Goal: Task Accomplishment & Management: Manage account settings

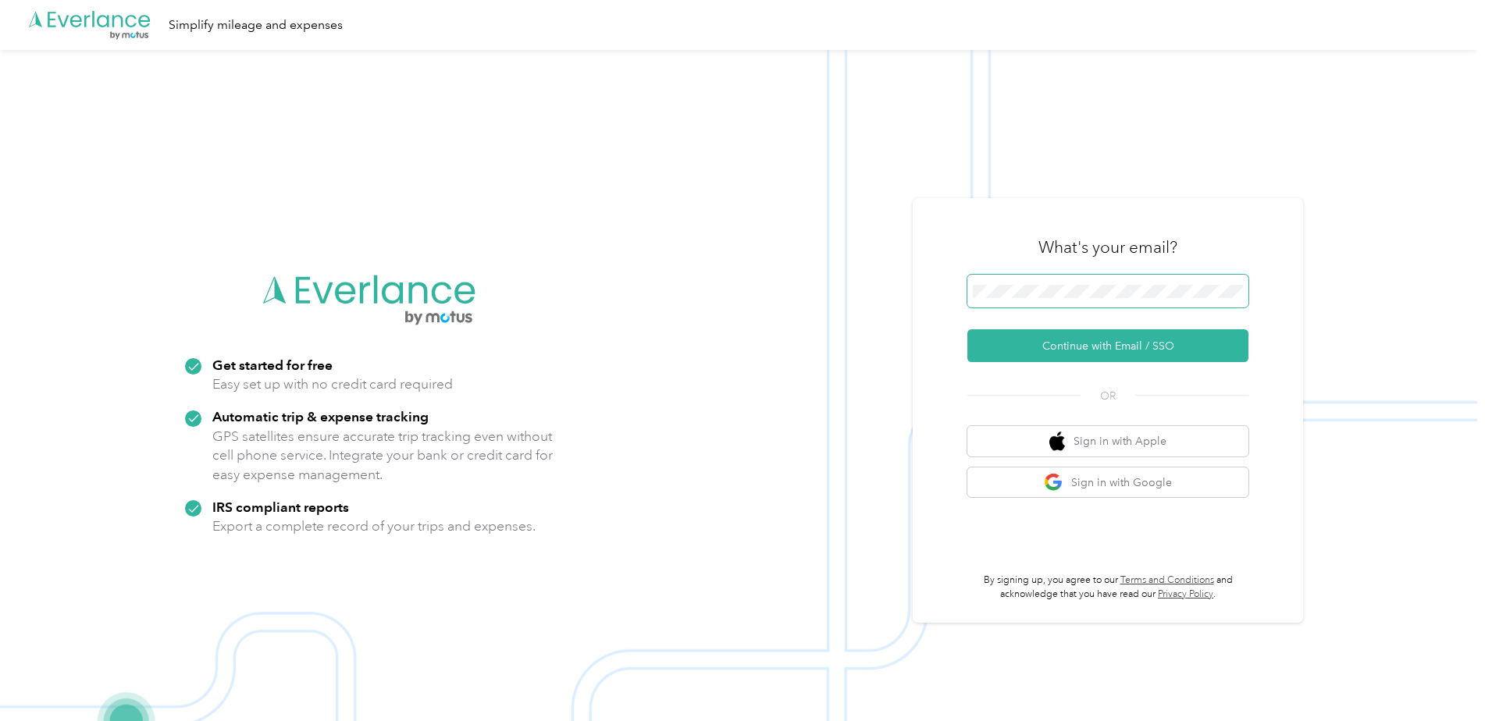
click at [1146, 301] on span at bounding box center [1107, 291] width 281 height 33
click at [1093, 483] on button "Sign in with Google" at bounding box center [1107, 483] width 281 height 30
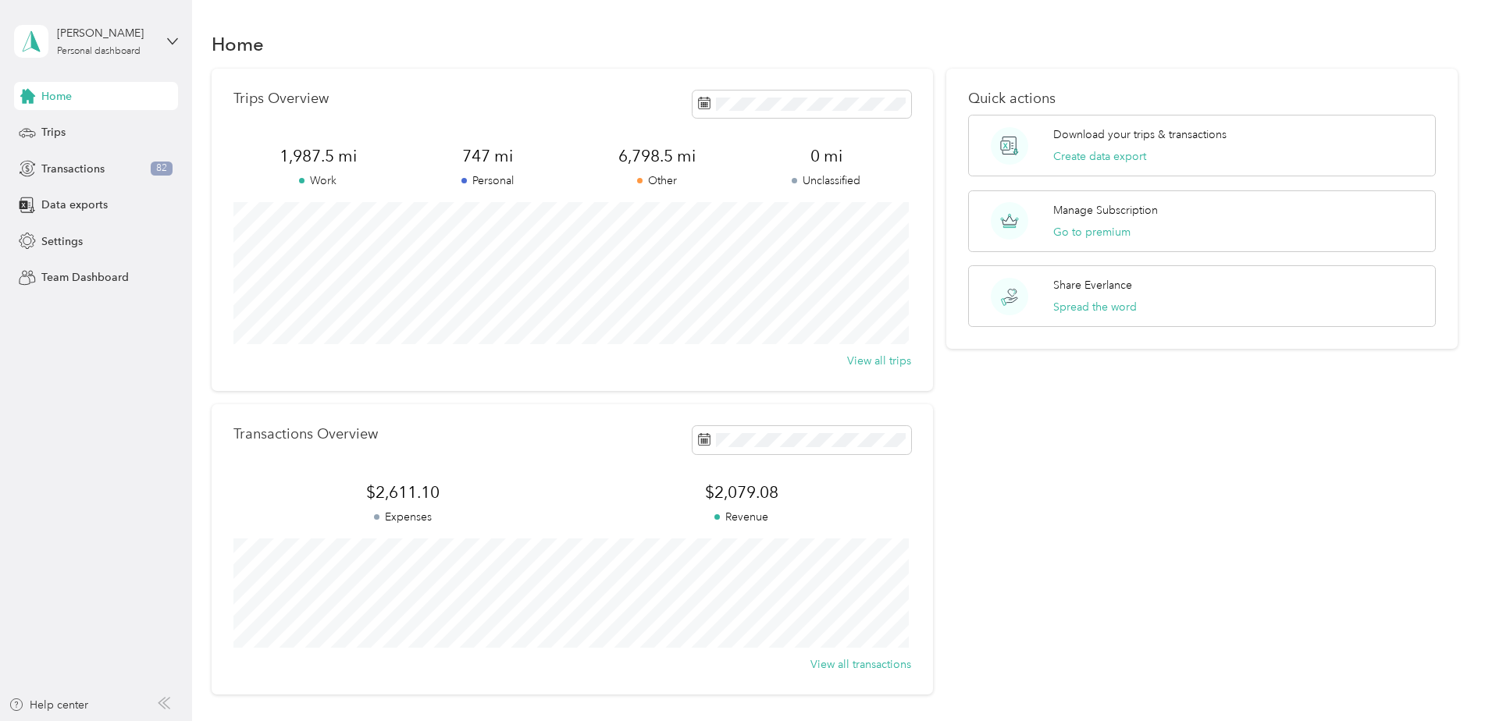
click at [46, 116] on div "Home Trips Transactions 82 Data exports Settings Team Dashboard" at bounding box center [96, 187] width 164 height 210
click at [46, 127] on span "Trips" at bounding box center [53, 132] width 24 height 16
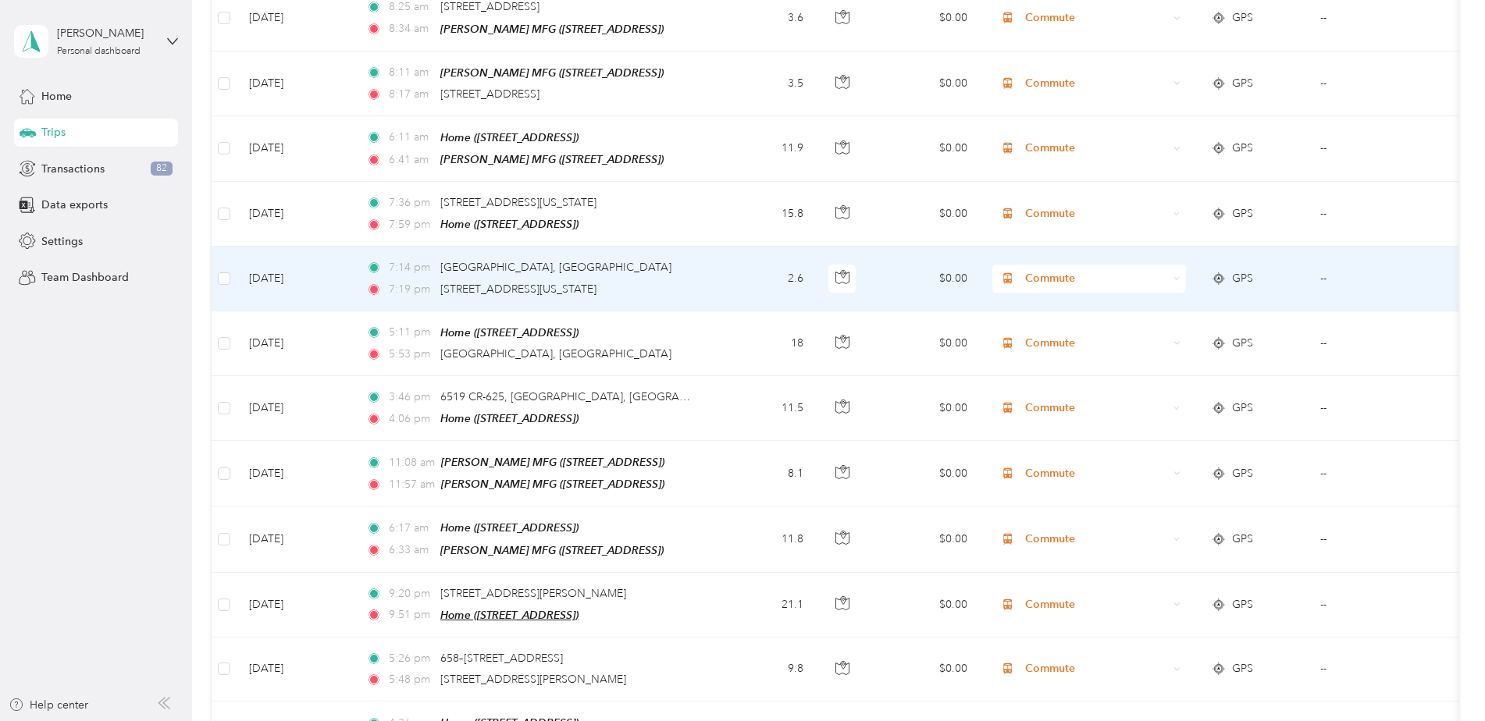
scroll to position [1171, 0]
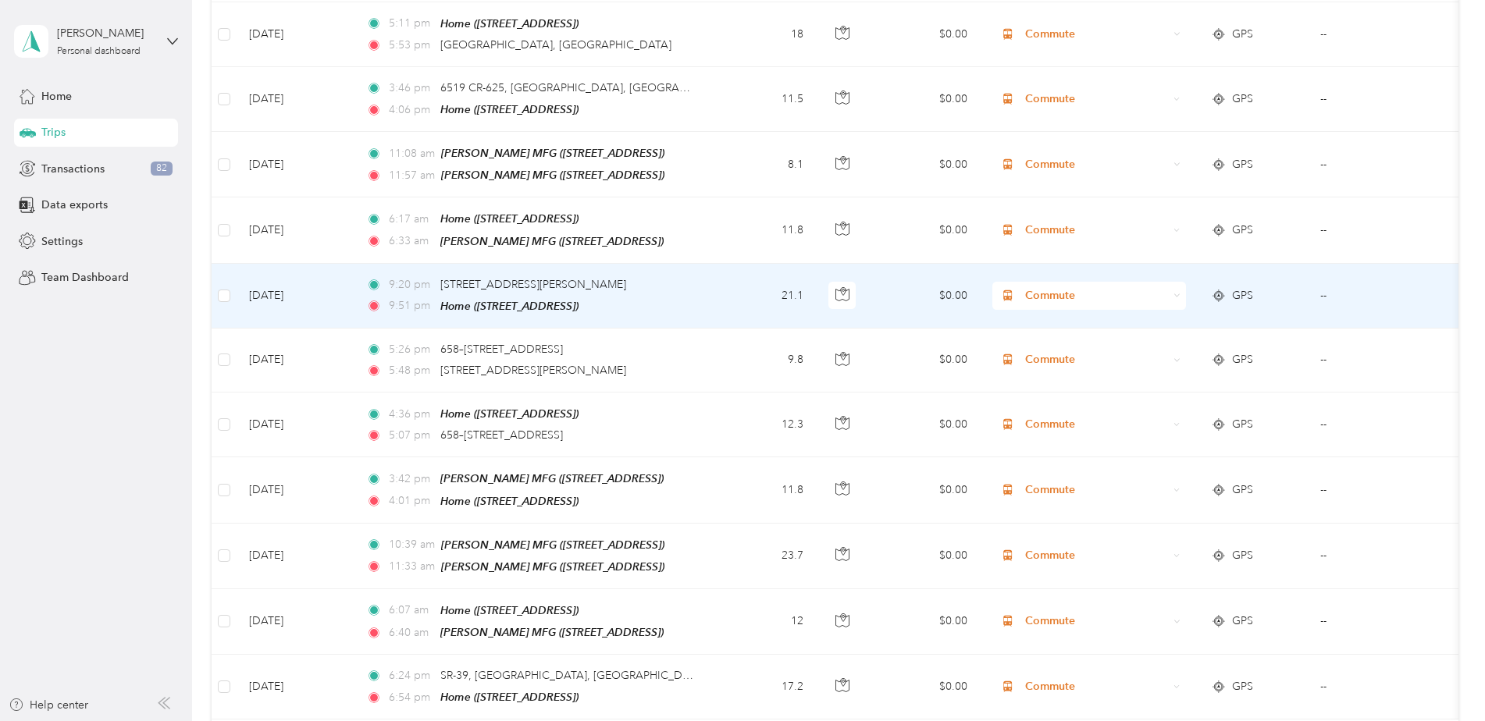
click at [1045, 287] on span "Commute" at bounding box center [1096, 295] width 143 height 17
click at [1058, 364] on span "Real Estate" at bounding box center [1102, 363] width 144 height 16
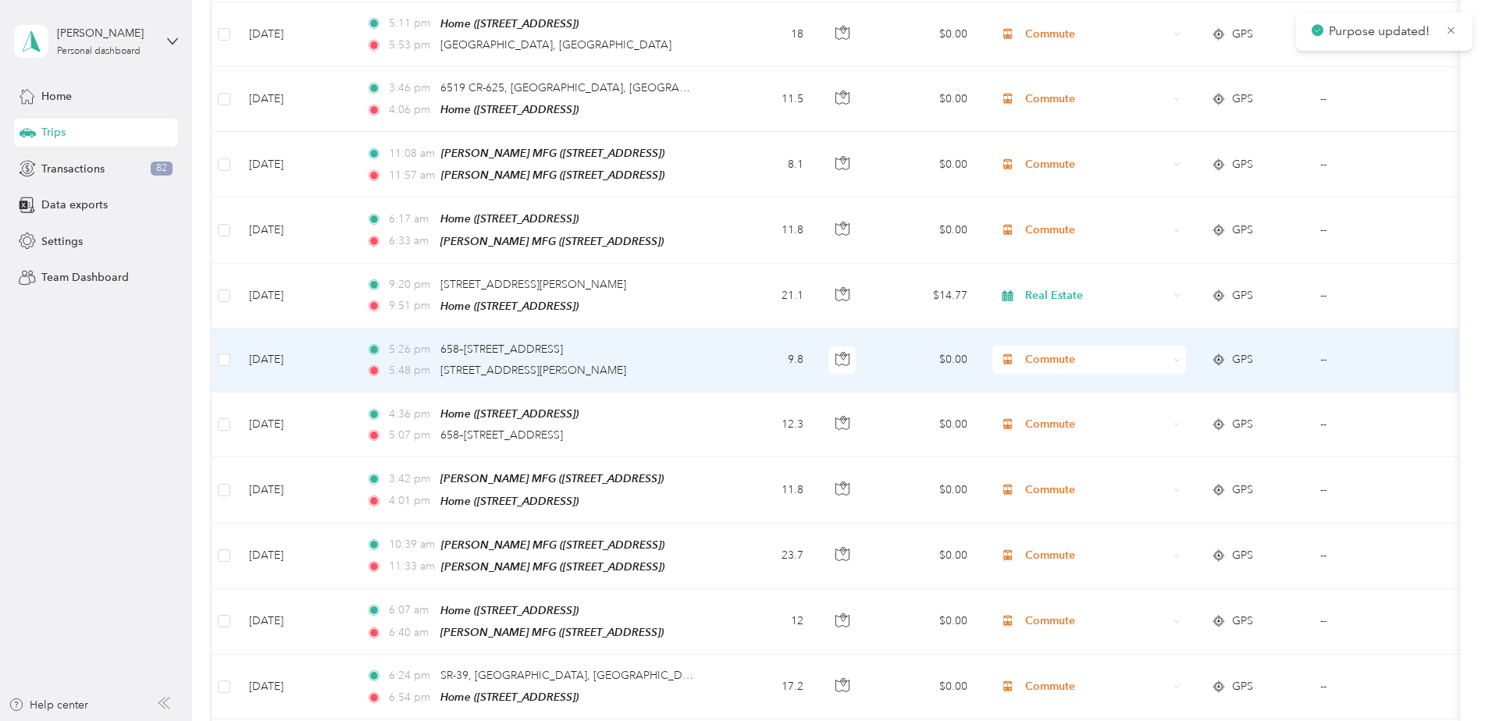
click at [1056, 351] on span "Commute" at bounding box center [1096, 359] width 143 height 17
click at [1058, 421] on span "Real Estate" at bounding box center [1102, 427] width 144 height 16
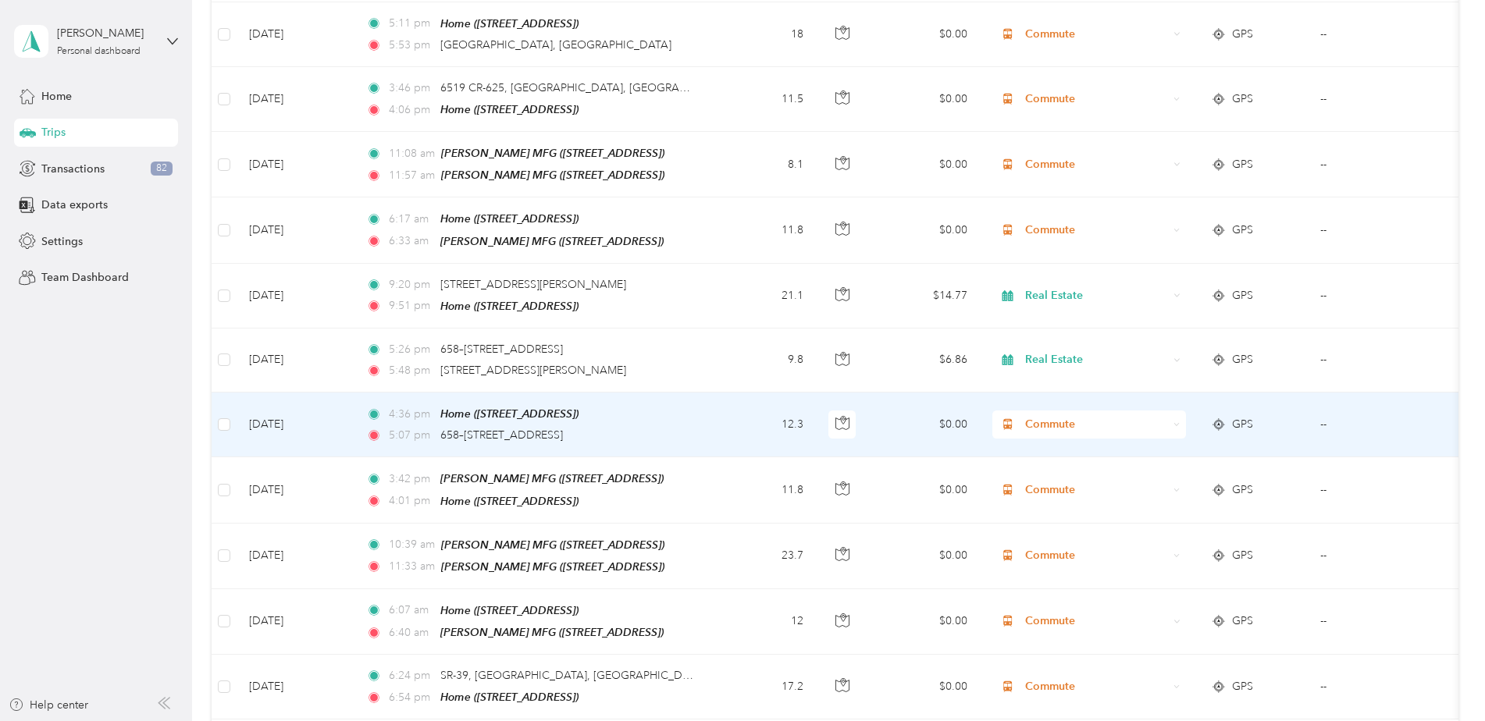
click at [1070, 416] on span "Commute" at bounding box center [1096, 424] width 143 height 17
click at [1067, 491] on span "Real Estate" at bounding box center [1102, 492] width 144 height 16
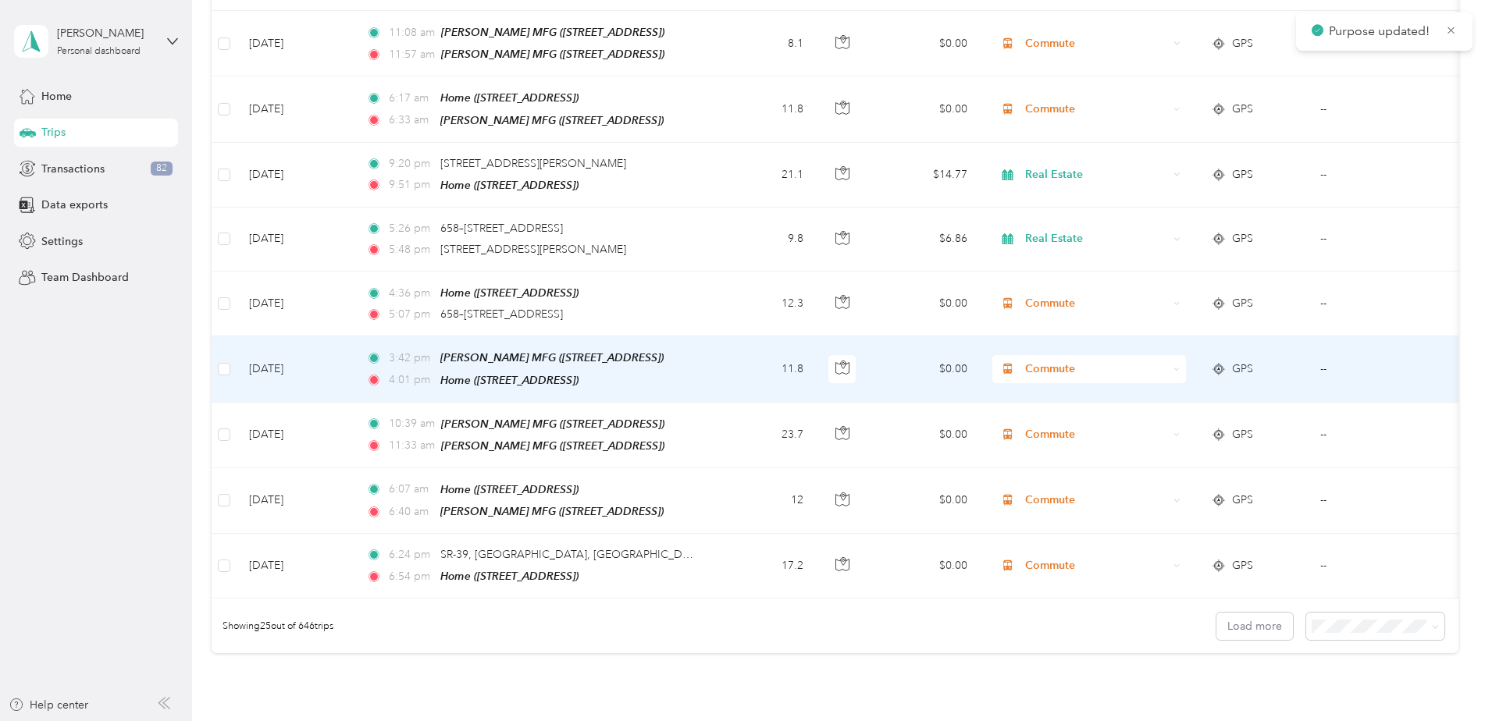
scroll to position [1327, 0]
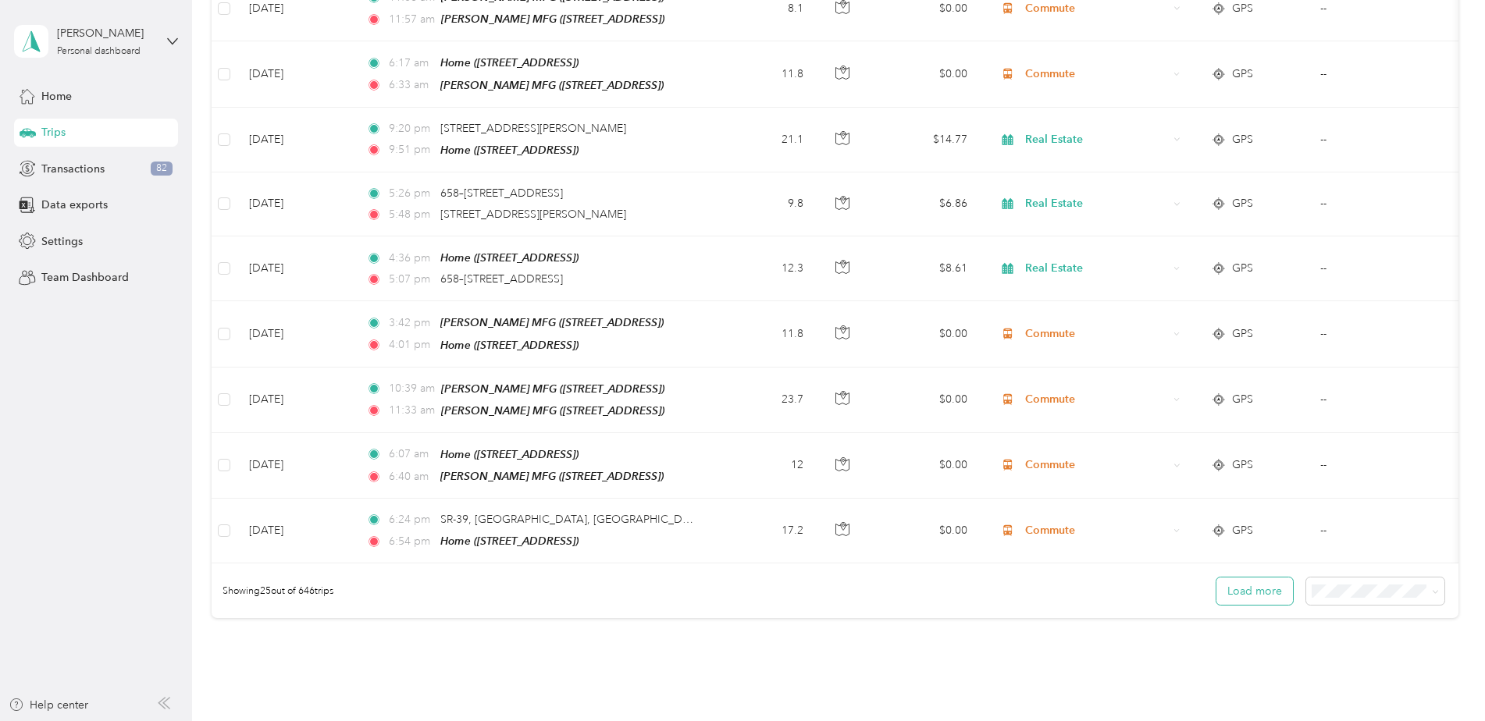
click at [1254, 580] on button "Load more" at bounding box center [1254, 591] width 76 height 27
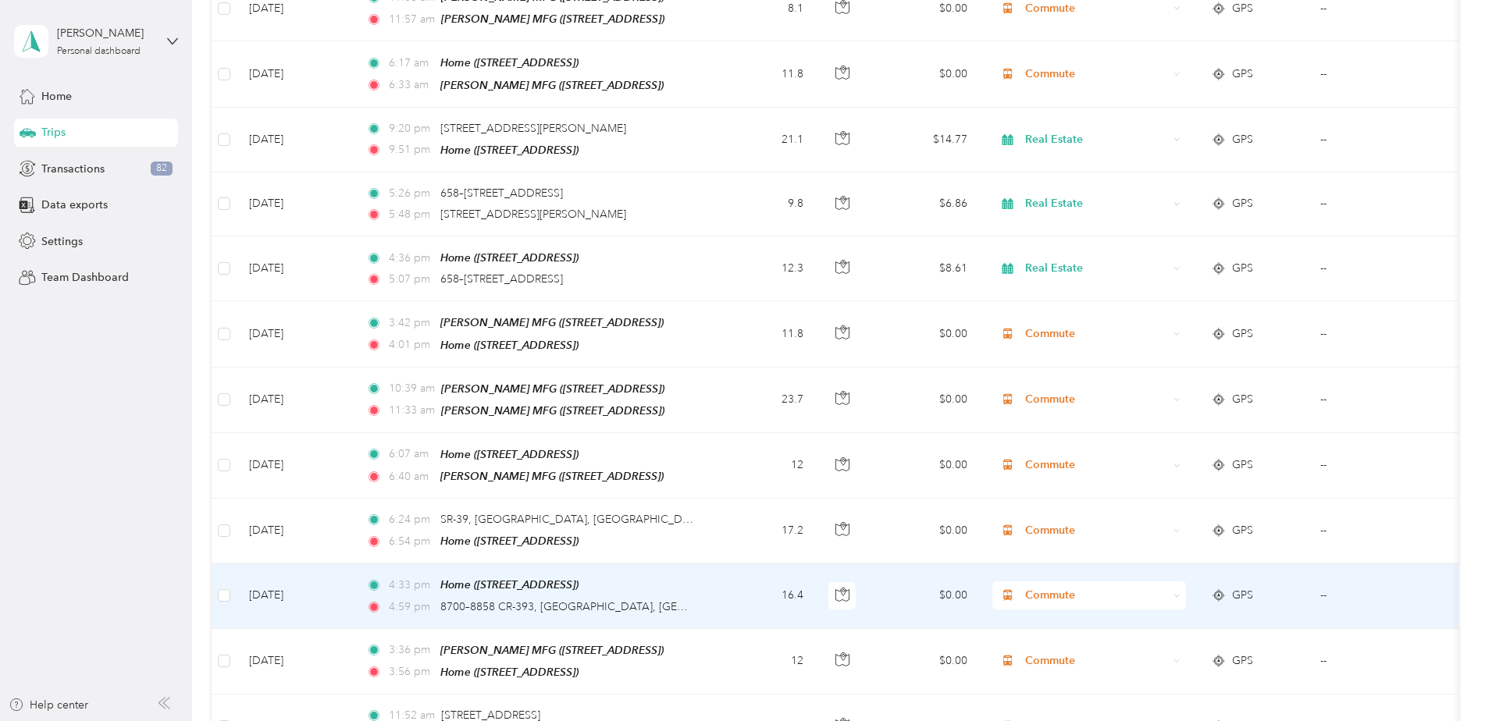
click at [1082, 587] on span "Commute" at bounding box center [1096, 595] width 143 height 17
click at [1056, 405] on span "Real Estate" at bounding box center [1102, 407] width 144 height 16
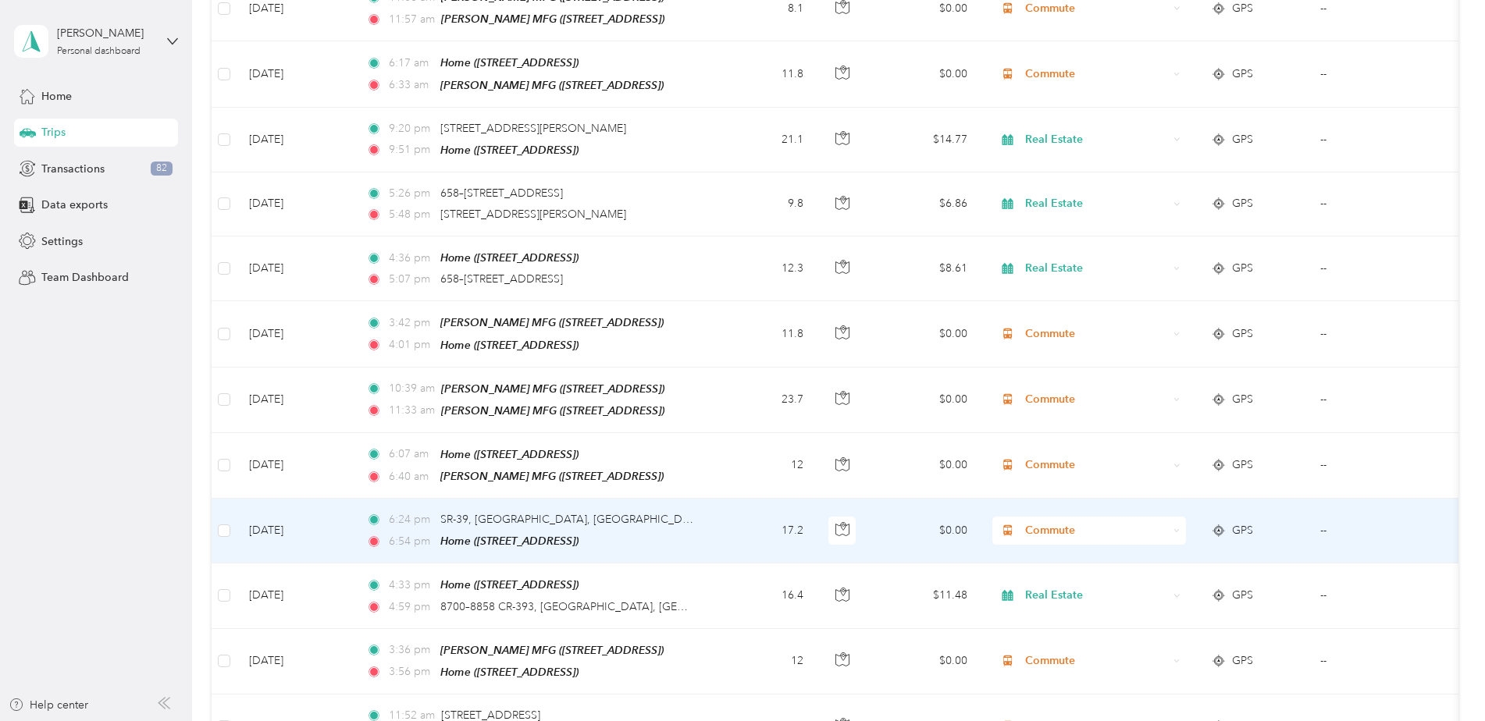
click at [1037, 522] on span "Commute" at bounding box center [1096, 530] width 143 height 17
click at [1053, 340] on span "Real Estate" at bounding box center [1102, 343] width 144 height 16
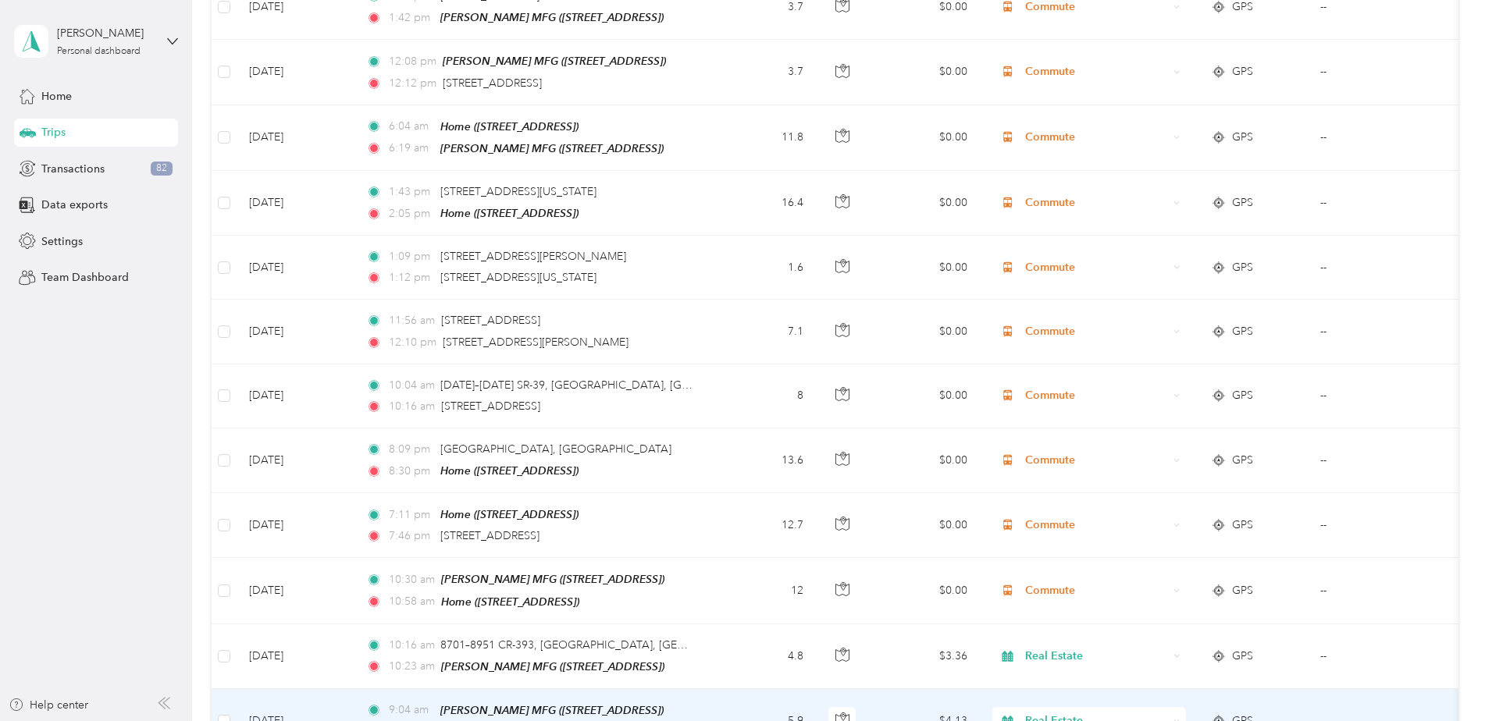
scroll to position [2420, 0]
